Goal: Register for event/course

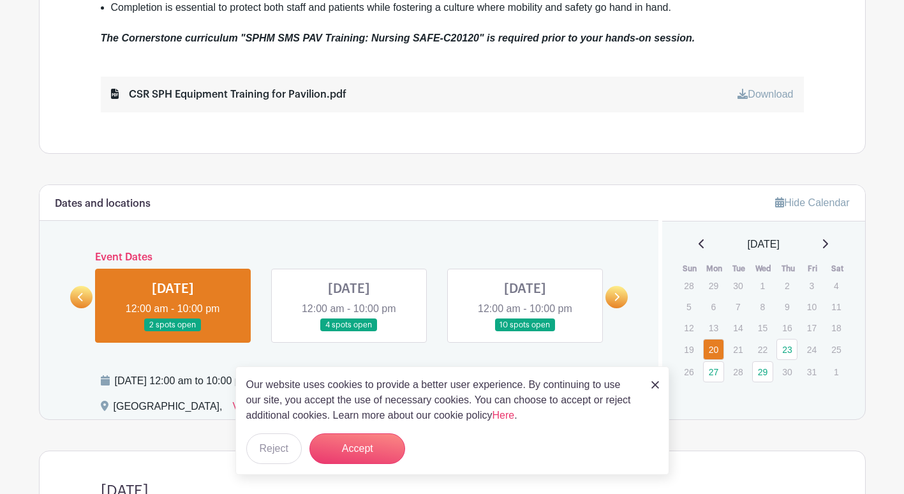
scroll to position [702, 0]
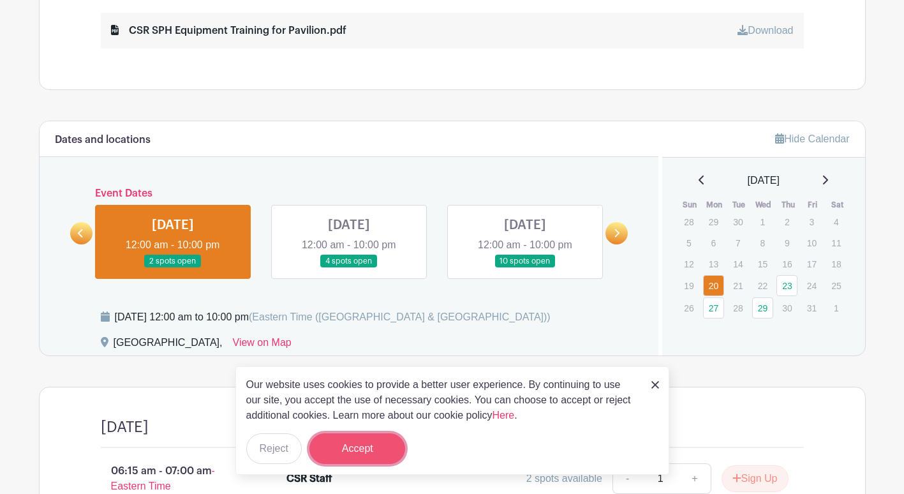
click at [372, 450] on button "Accept" at bounding box center [357, 448] width 96 height 31
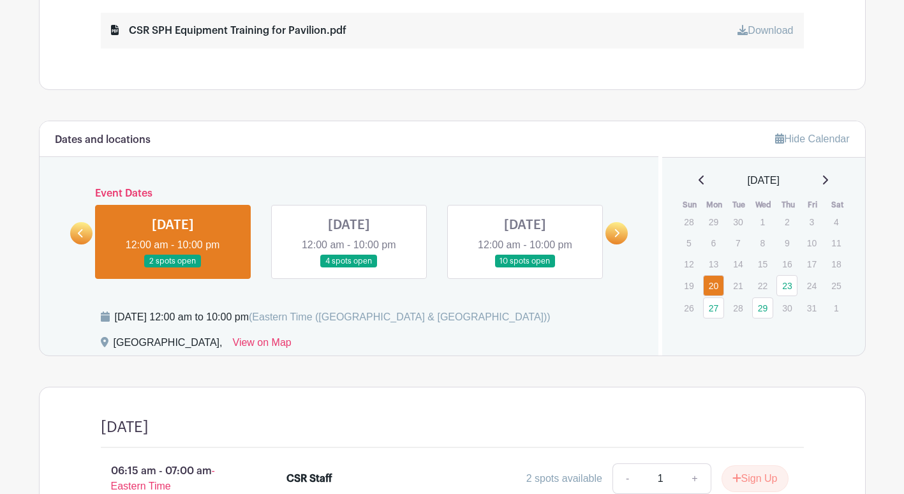
click at [77, 234] on link at bounding box center [81, 233] width 22 height 22
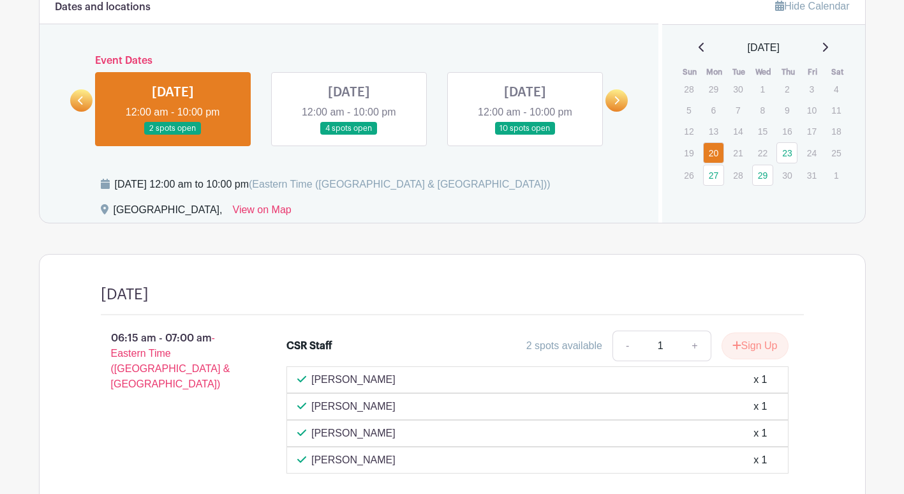
scroll to position [765, 0]
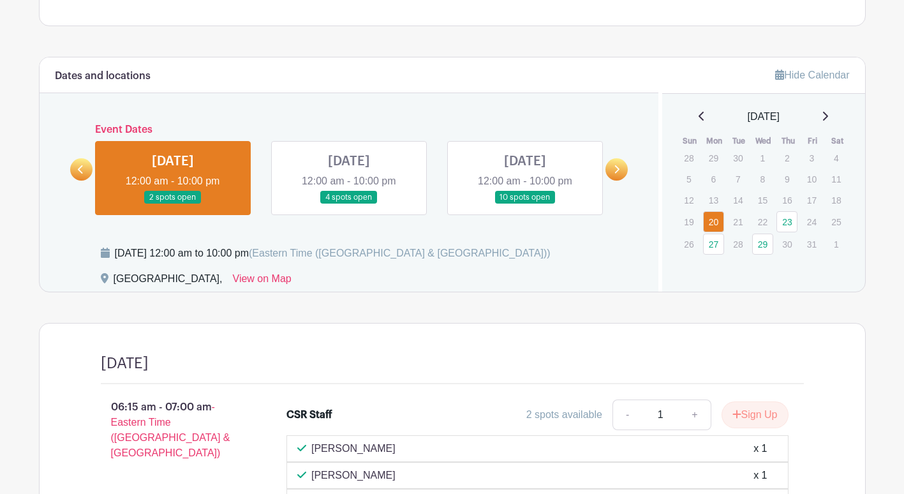
click at [173, 204] on link at bounding box center [173, 204] width 0 height 0
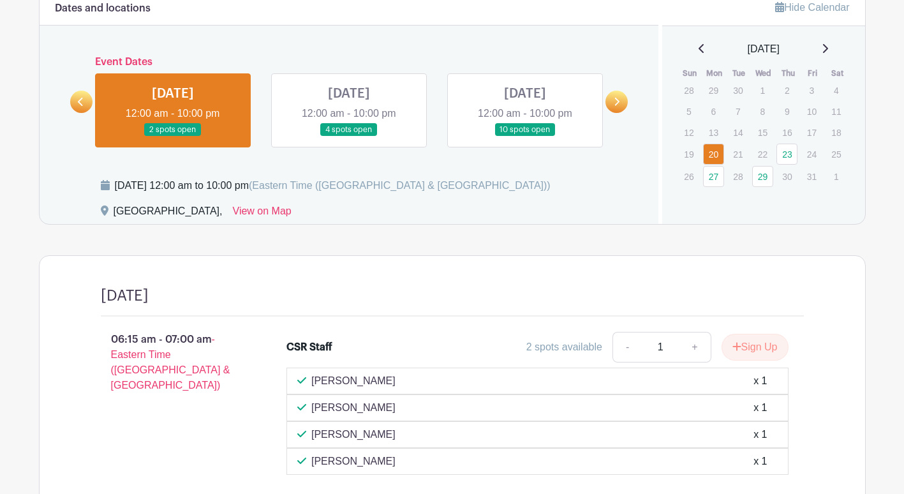
scroll to position [893, 0]
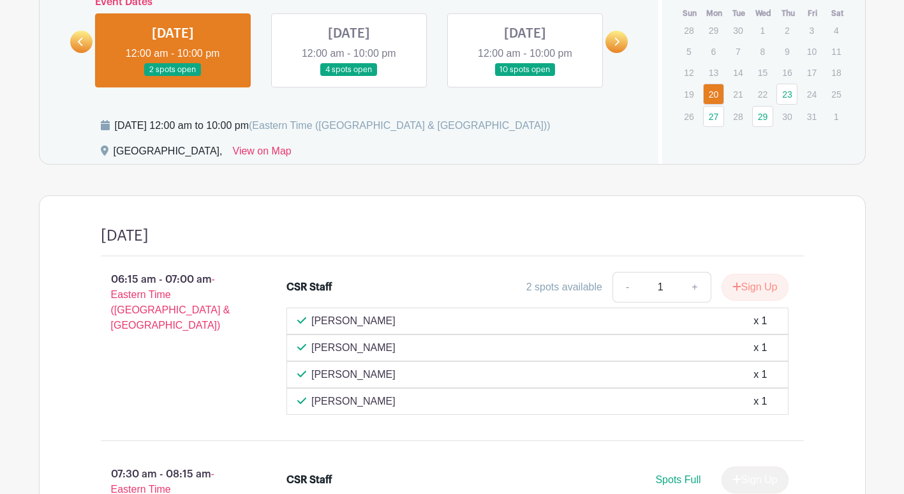
click at [173, 77] on link at bounding box center [173, 77] width 0 height 0
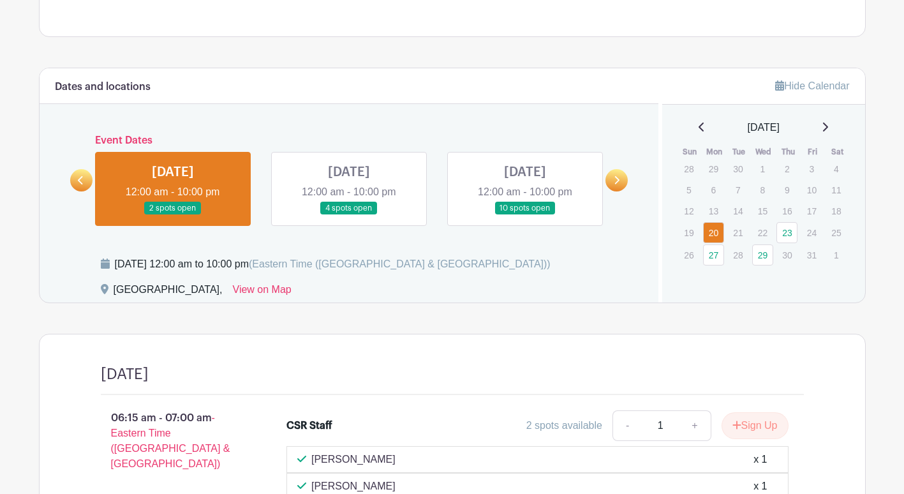
scroll to position [631, 0]
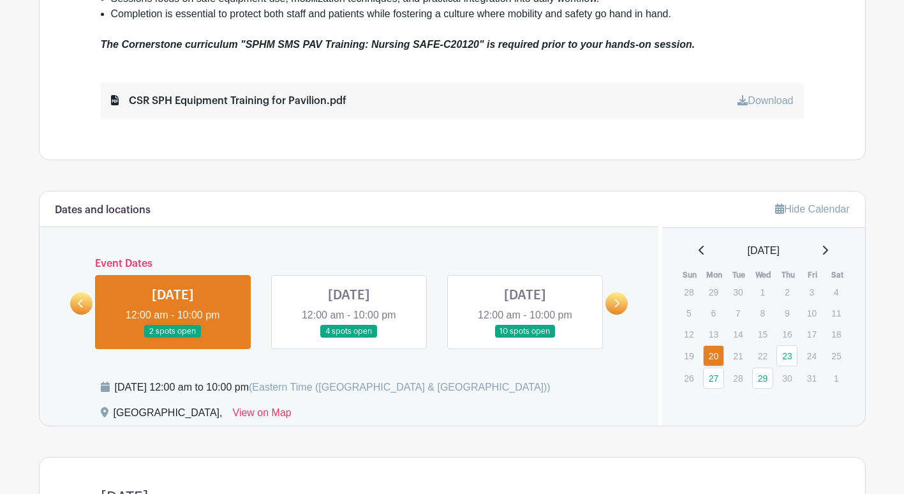
click at [349, 338] on link at bounding box center [349, 338] width 0 height 0
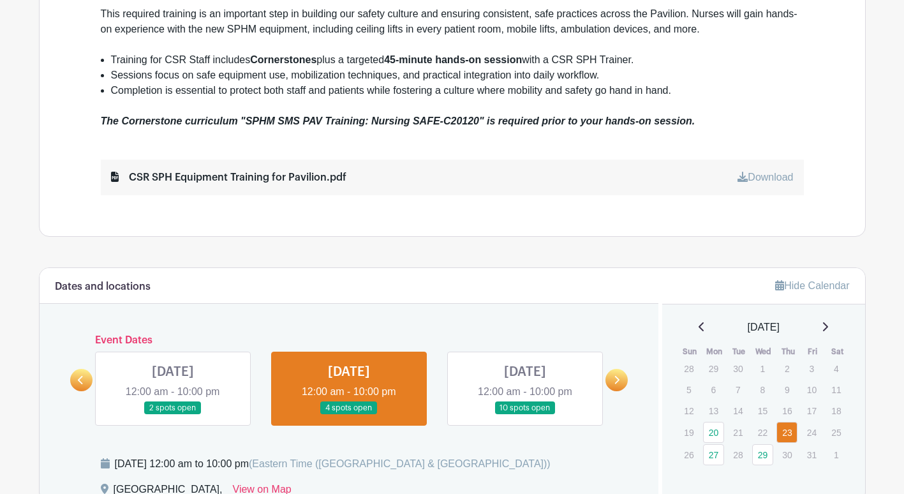
scroll to position [652, 0]
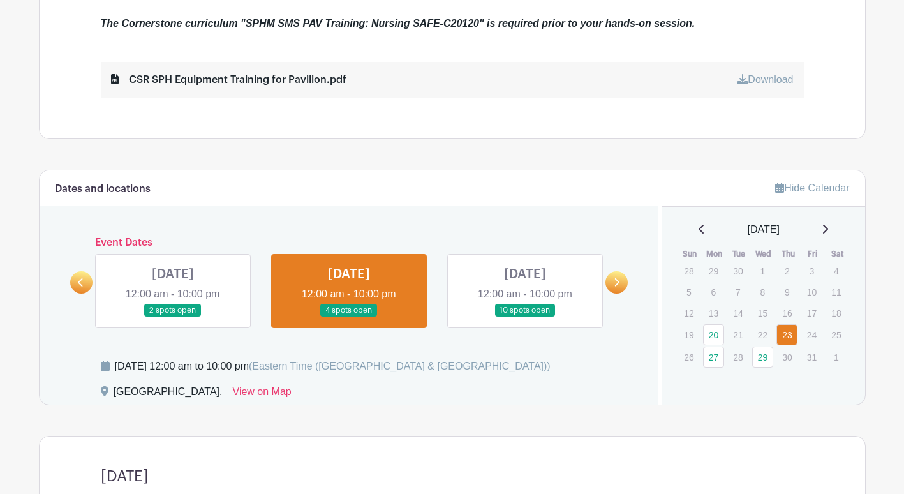
click at [525, 317] on link at bounding box center [525, 317] width 0 height 0
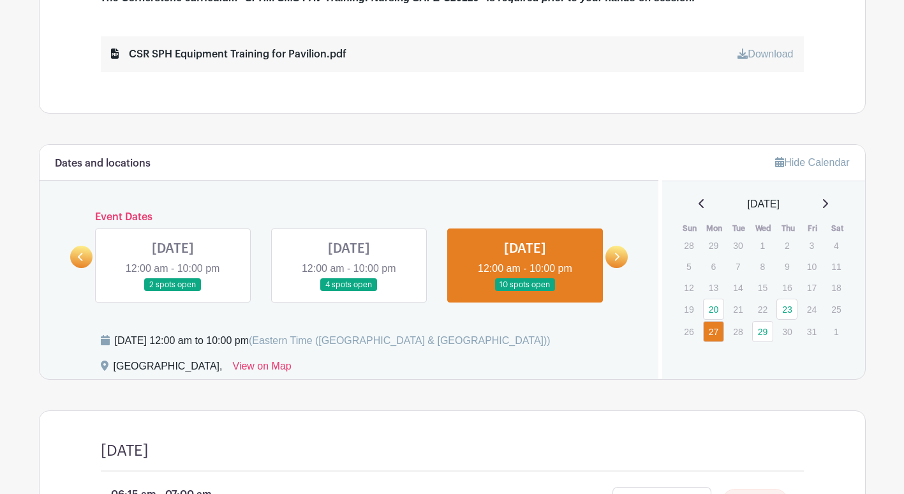
scroll to position [676, 0]
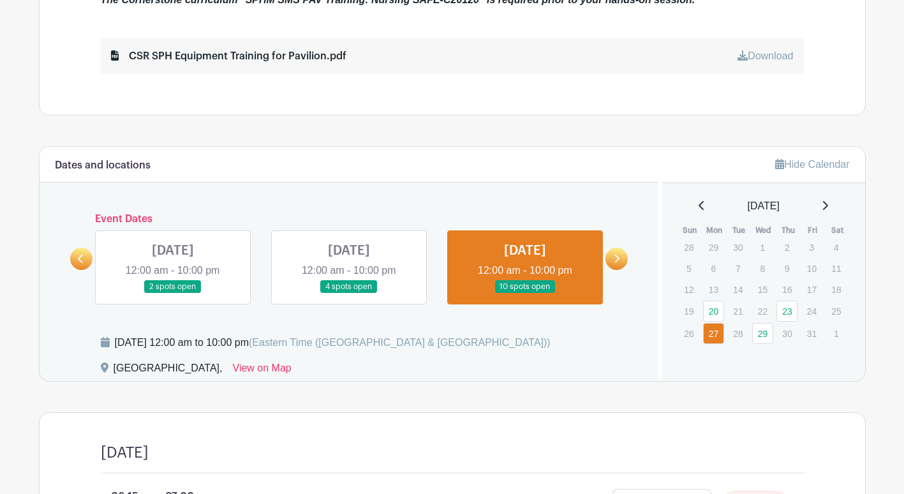
click at [349, 293] on link at bounding box center [349, 293] width 0 height 0
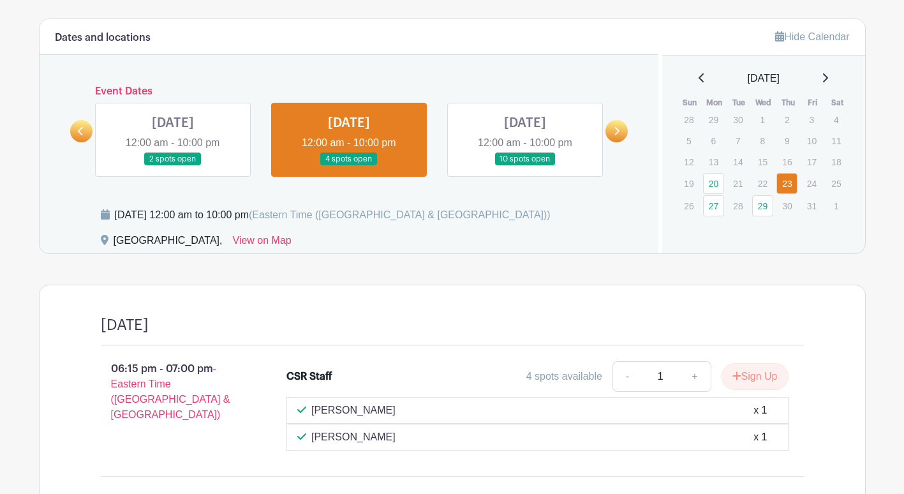
scroll to position [867, 0]
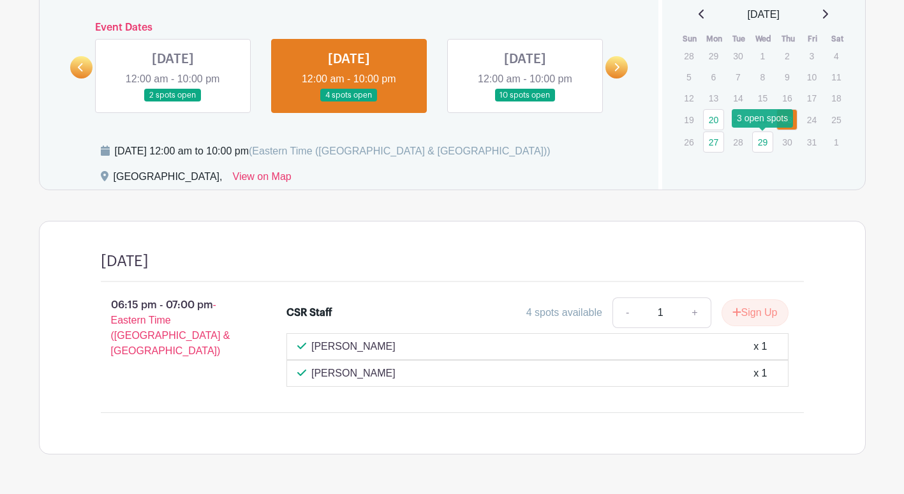
click at [757, 143] on link "29" at bounding box center [762, 141] width 21 height 21
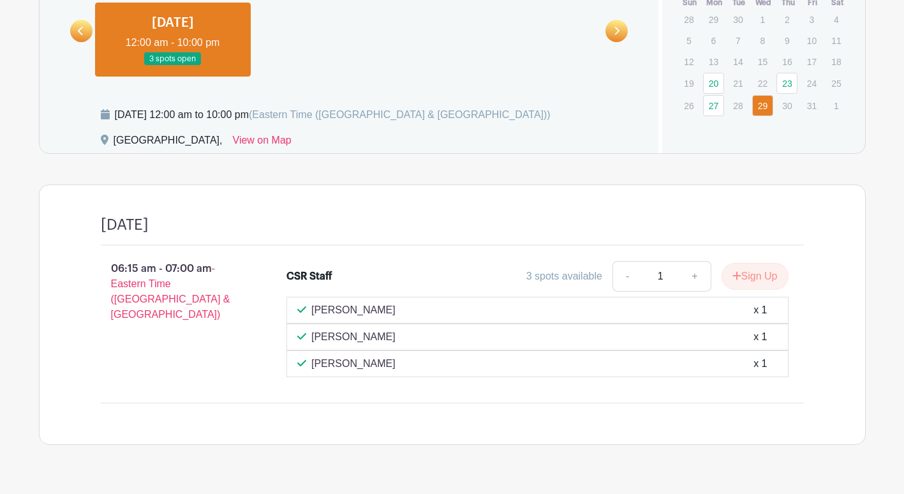
scroll to position [934, 0]
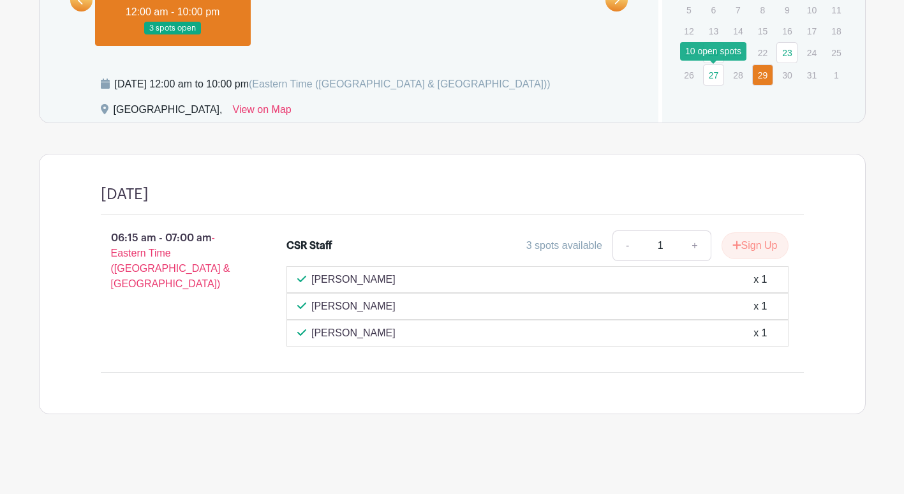
click at [712, 76] on link "27" at bounding box center [713, 74] width 21 height 21
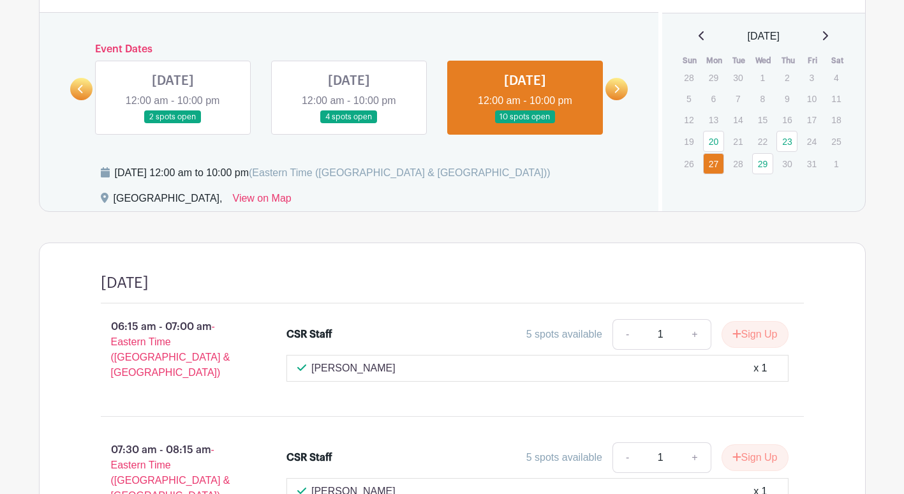
scroll to position [676, 0]
